Goal: Transaction & Acquisition: Purchase product/service

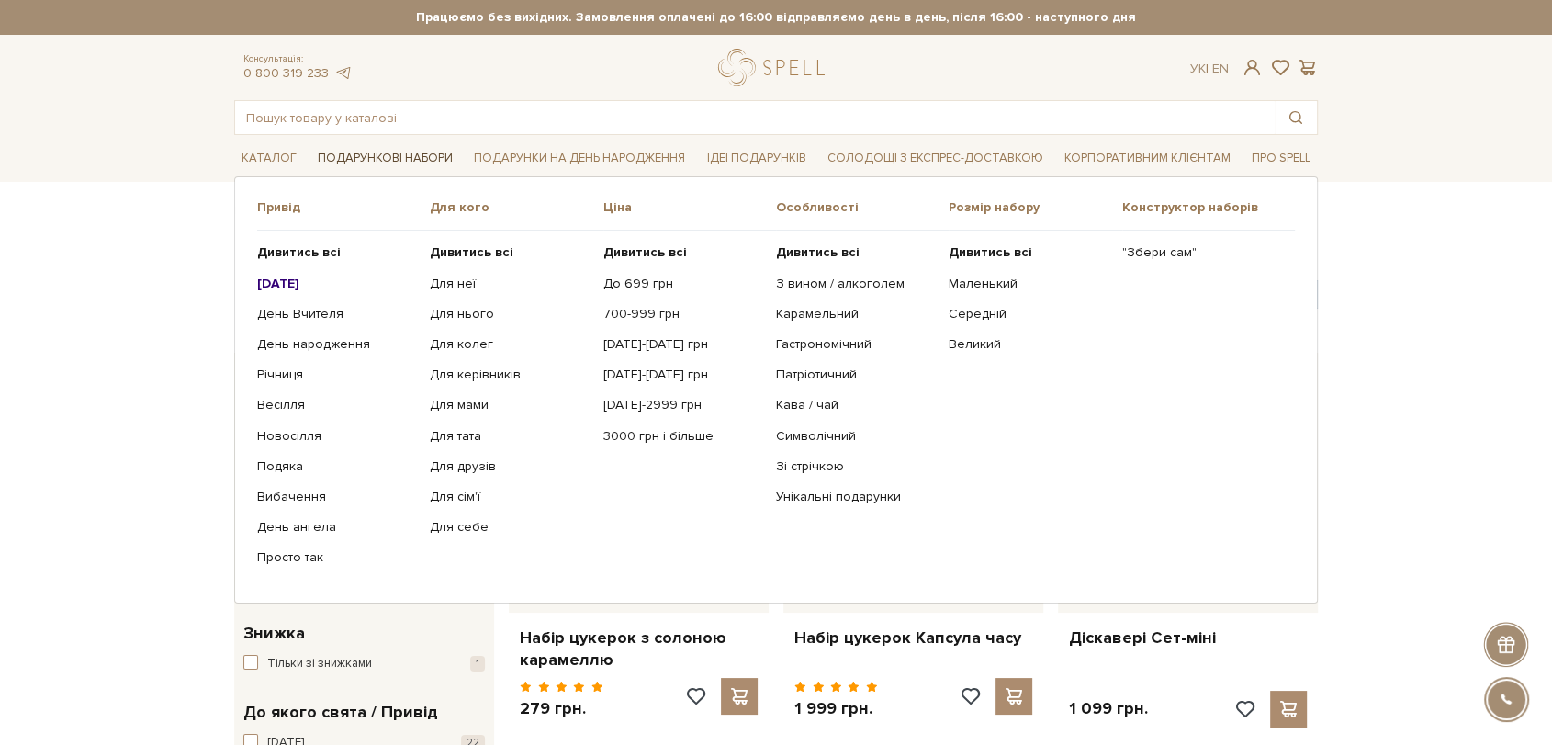
click at [390, 156] on link "Подарункові набори" at bounding box center [385, 158] width 150 height 28
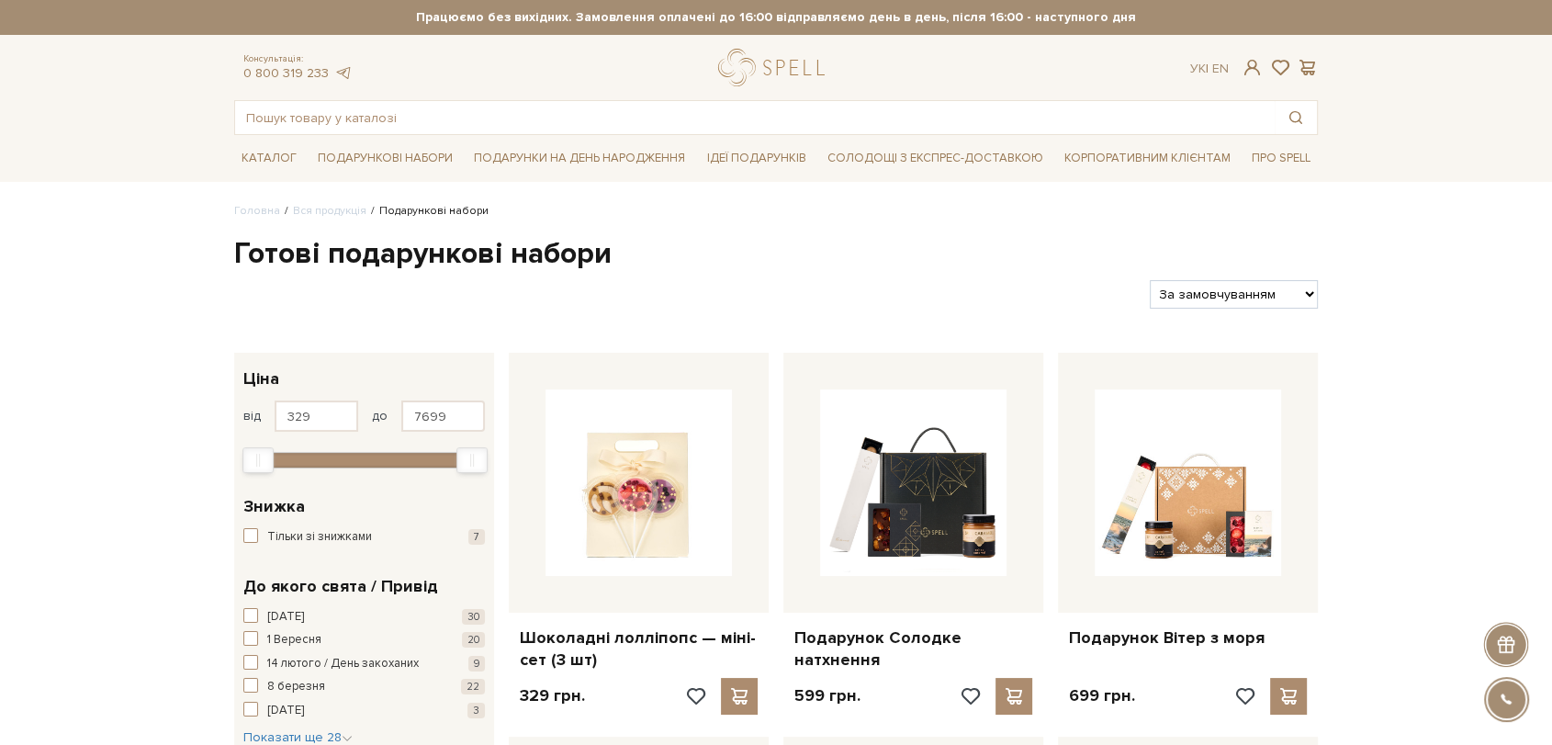
click at [1265, 301] on select "За замовчуванням За Ціною (зростання) За Ціною (зменшення) Новинки За популярні…" at bounding box center [1234, 294] width 168 height 28
select select "https://spellchocolate.com/our-productions/podarunkovi-box/?sort=p.price&order=…"
click at [1150, 280] on select "За замовчуванням За Ціною (зростання) За Ціною (зменшення) Новинки За популярні…" at bounding box center [1234, 294] width 168 height 28
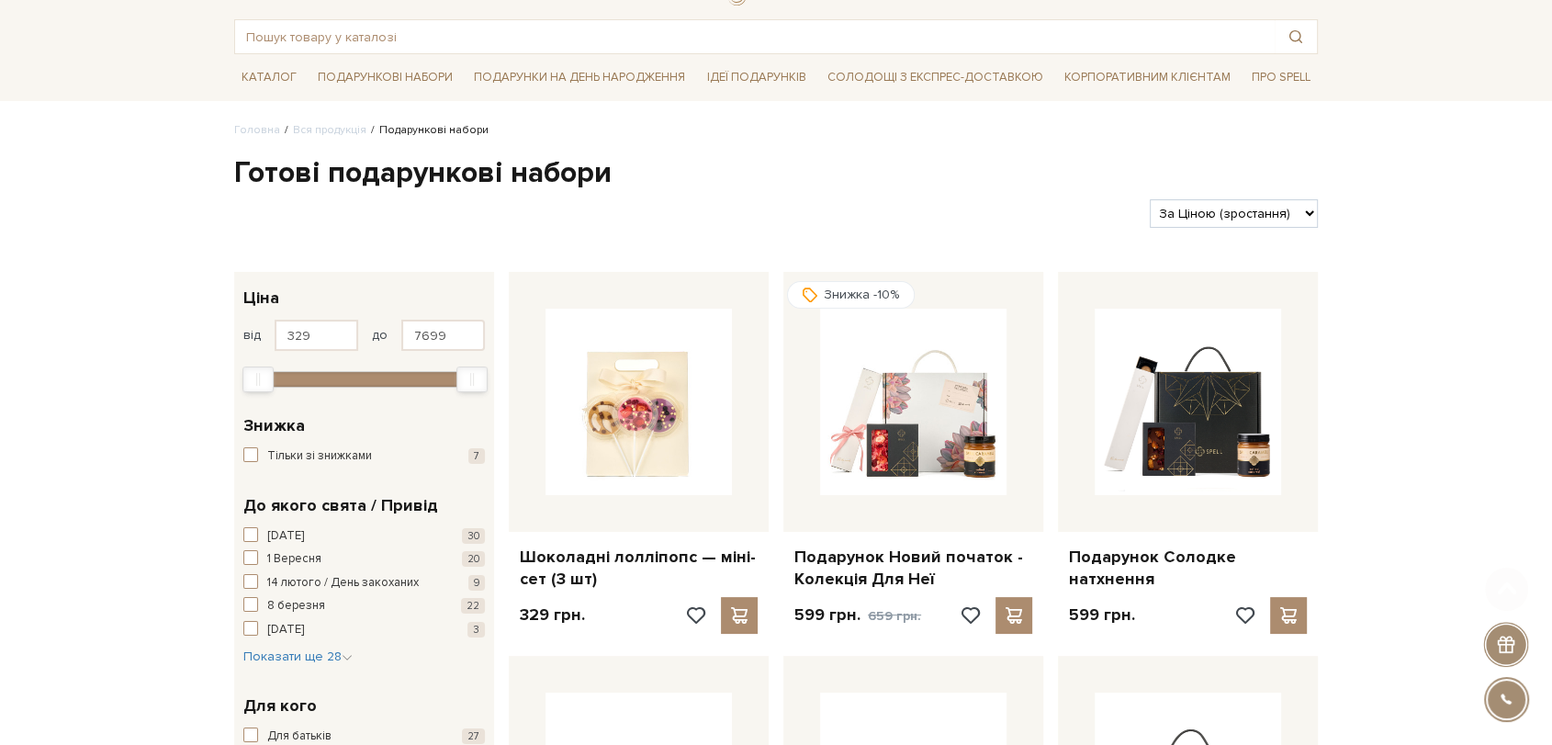
scroll to position [102, 0]
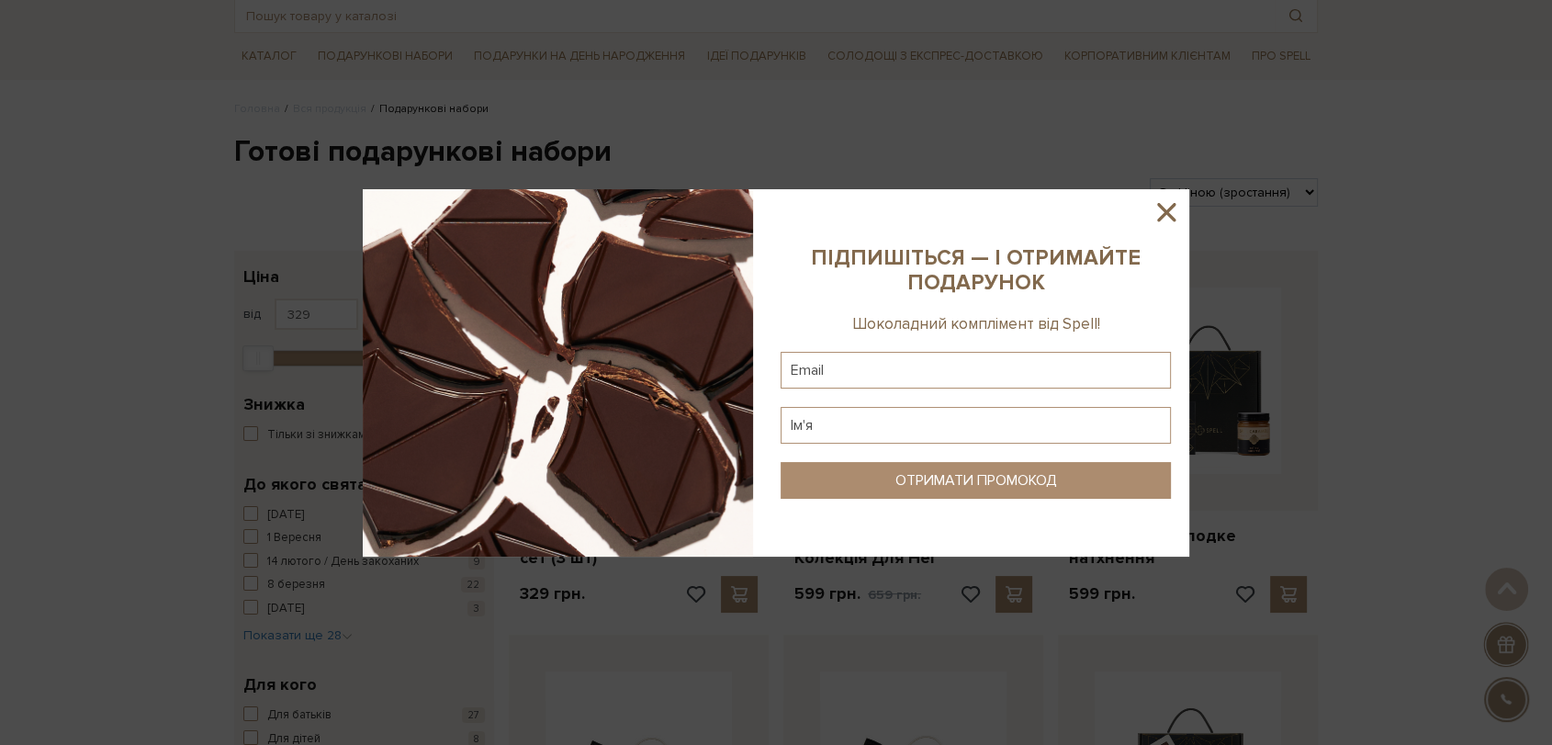
click at [1328, 369] on div at bounding box center [776, 372] width 1552 height 745
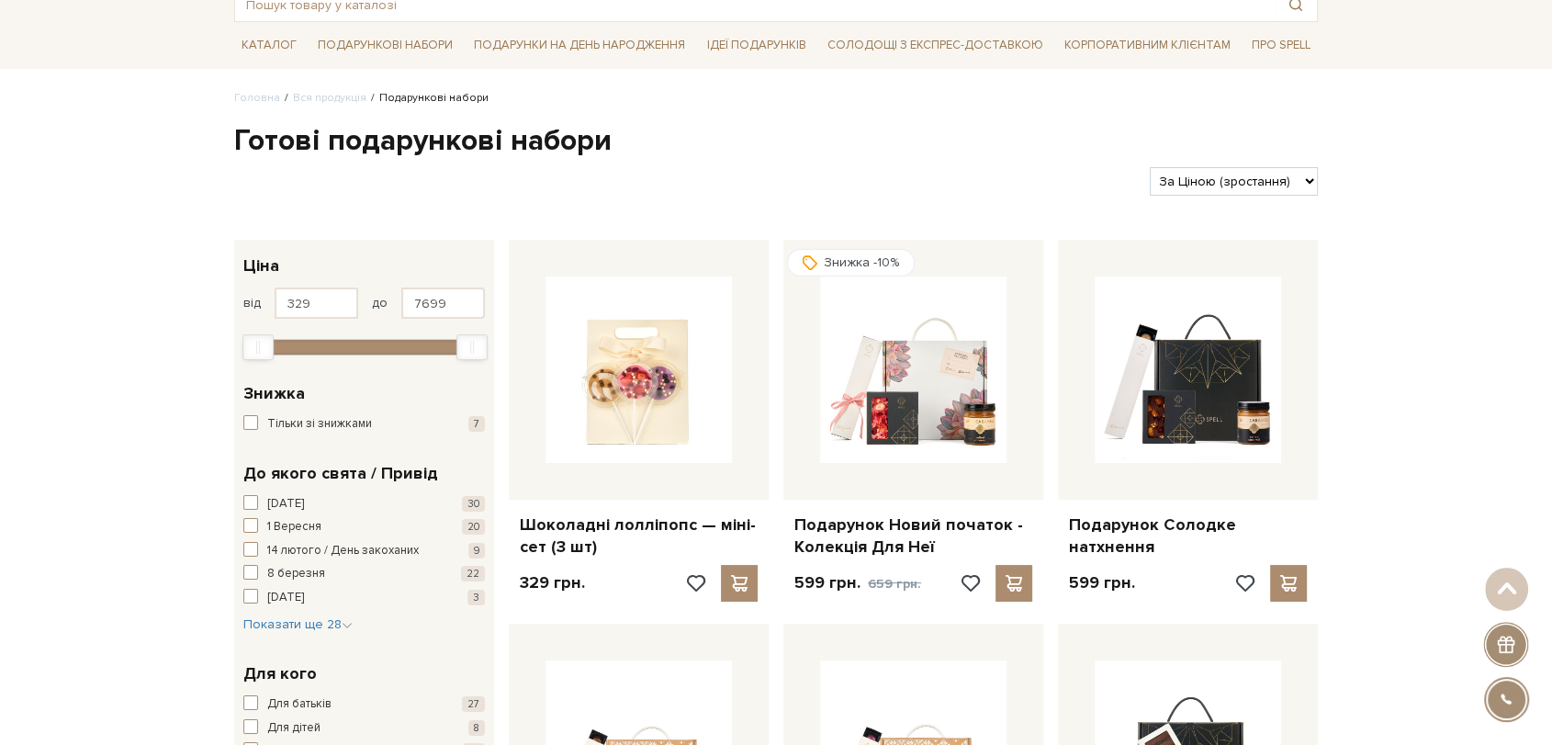
scroll to position [0, 0]
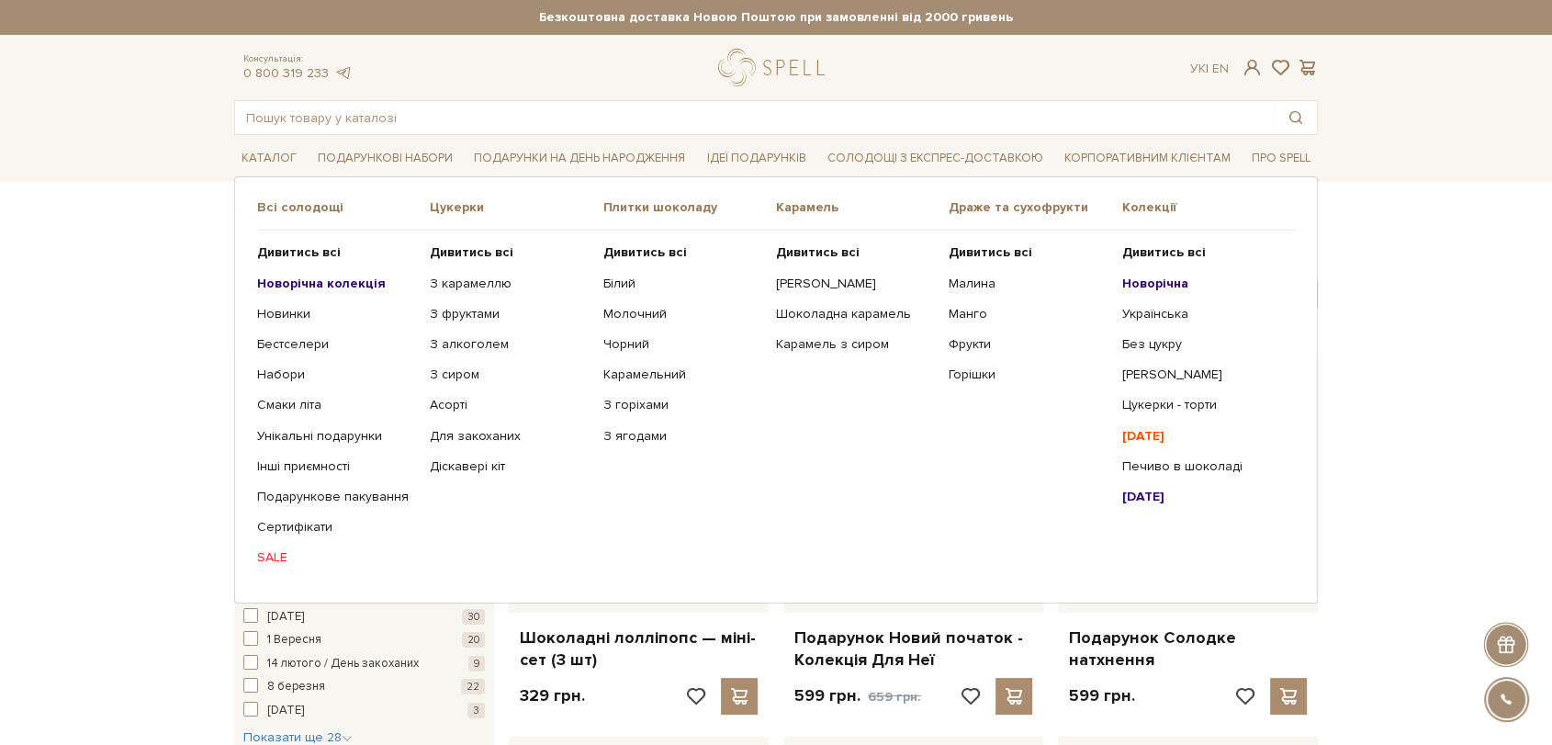
click at [268, 549] on link "SALE" at bounding box center [336, 557] width 159 height 17
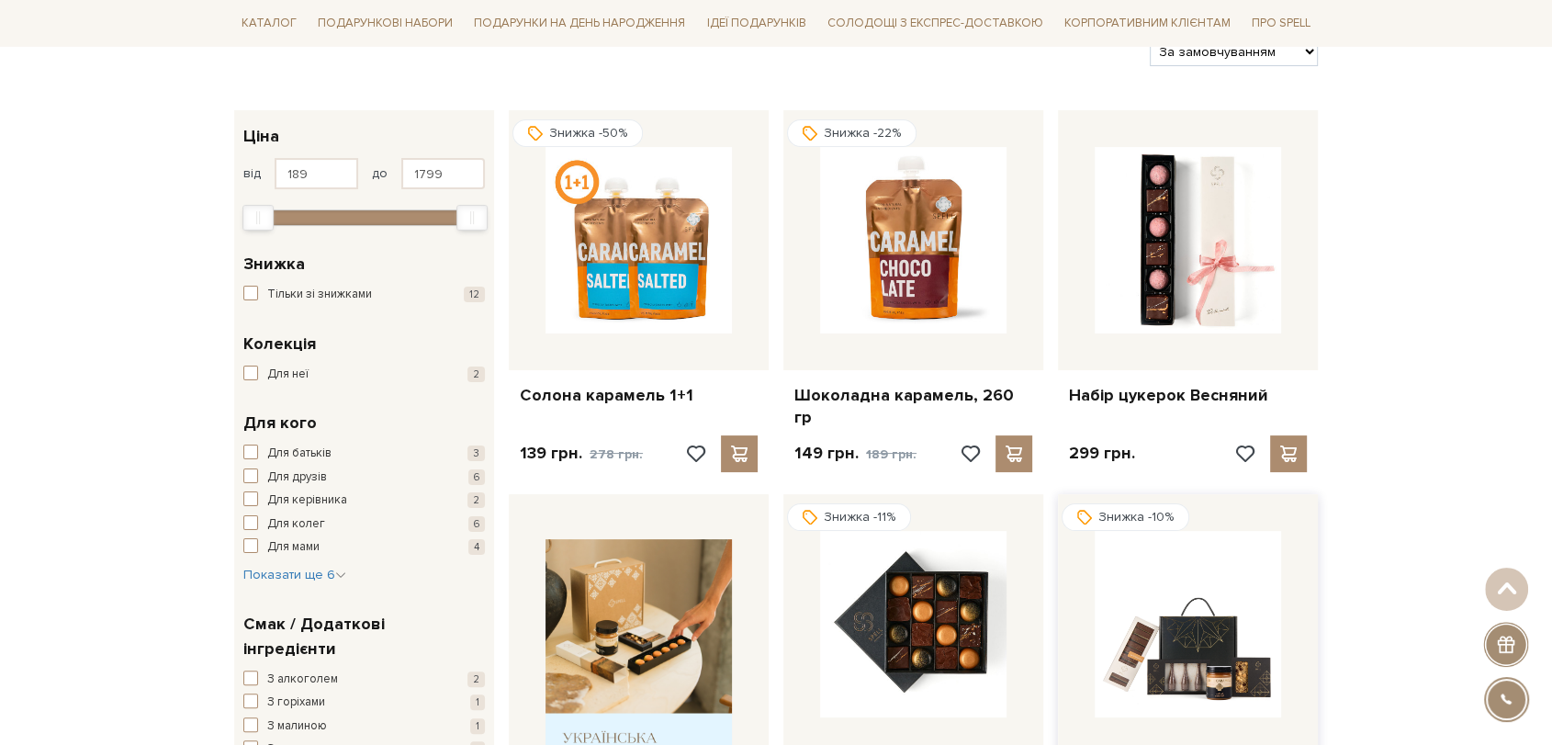
scroll to position [204, 0]
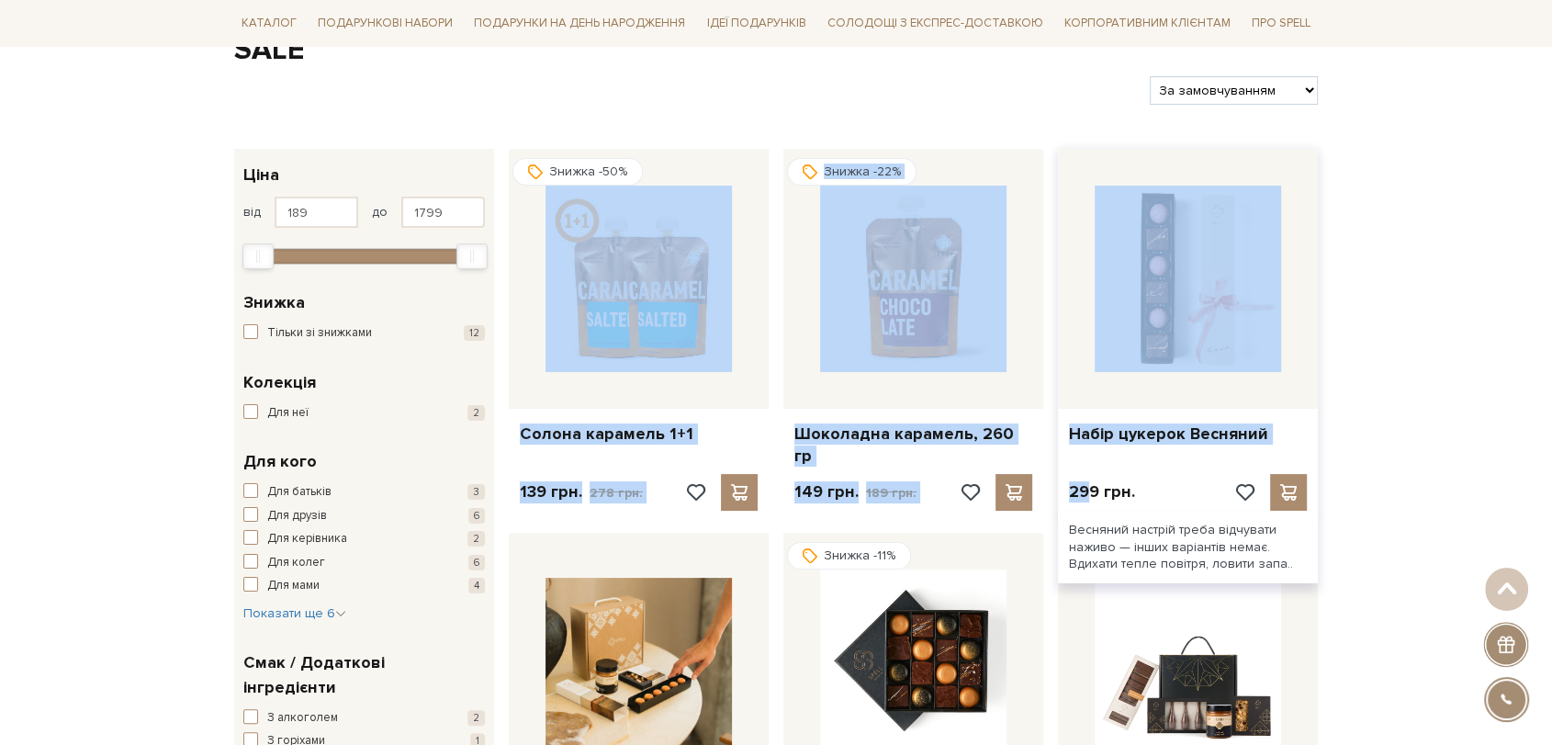
drag, startPoint x: 504, startPoint y: 132, endPoint x: 1085, endPoint y: 459, distance: 666.9
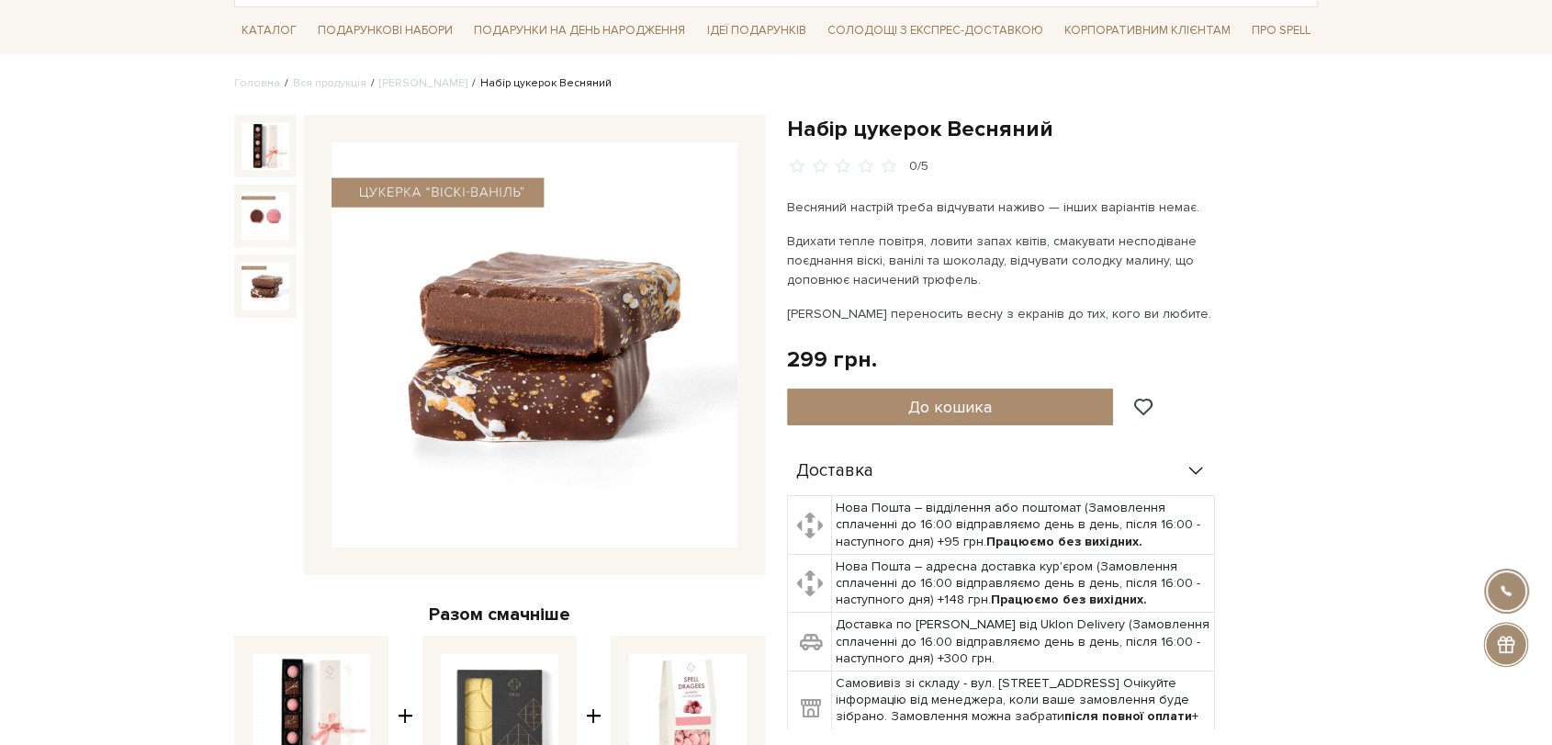
scroll to position [306, 0]
